Goal: Task Accomplishment & Management: Use online tool/utility

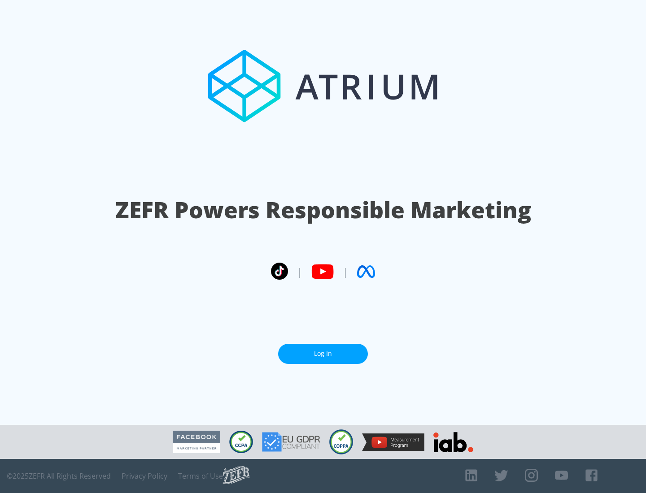
click at [323, 354] on link "Log In" at bounding box center [323, 354] width 90 height 20
